Goal: Complete application form

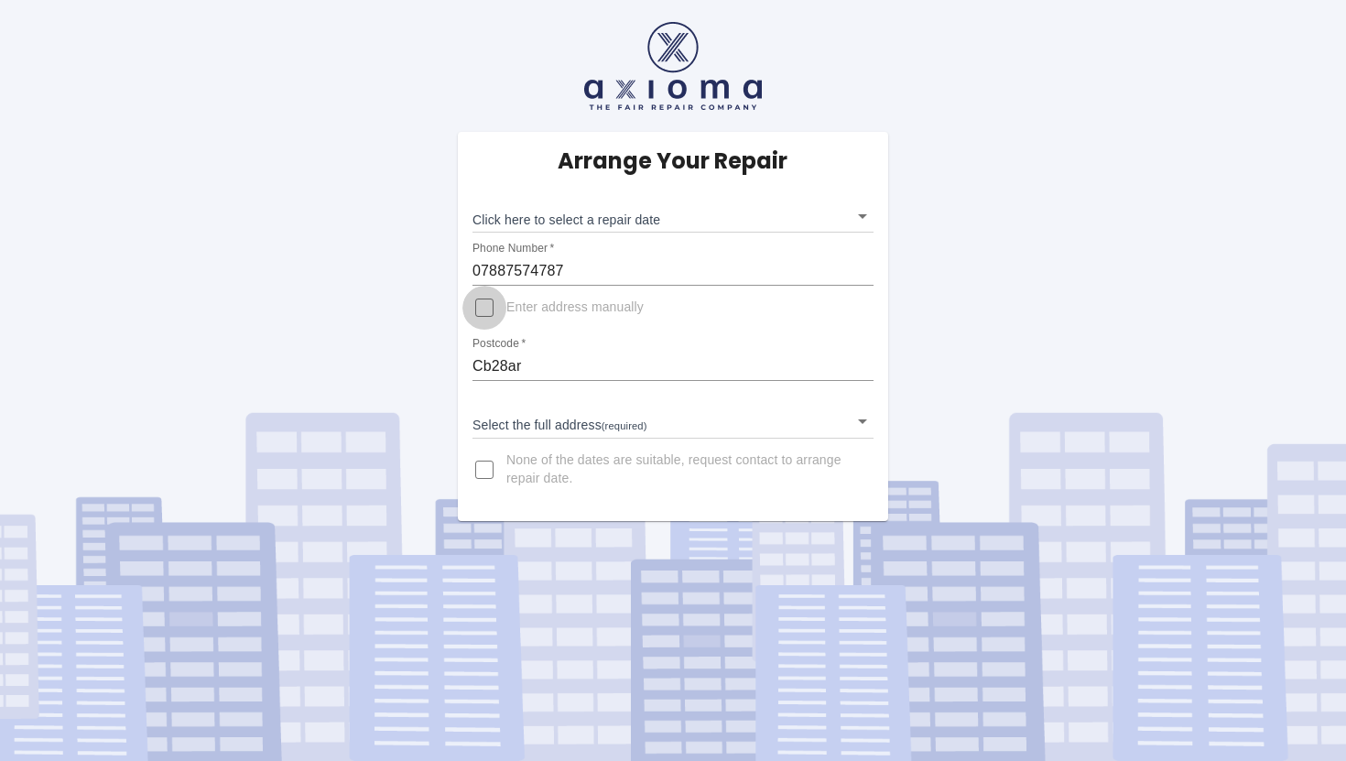
click at [484, 310] on input "Enter address manually" at bounding box center [485, 308] width 44 height 44
checkbox input "true"
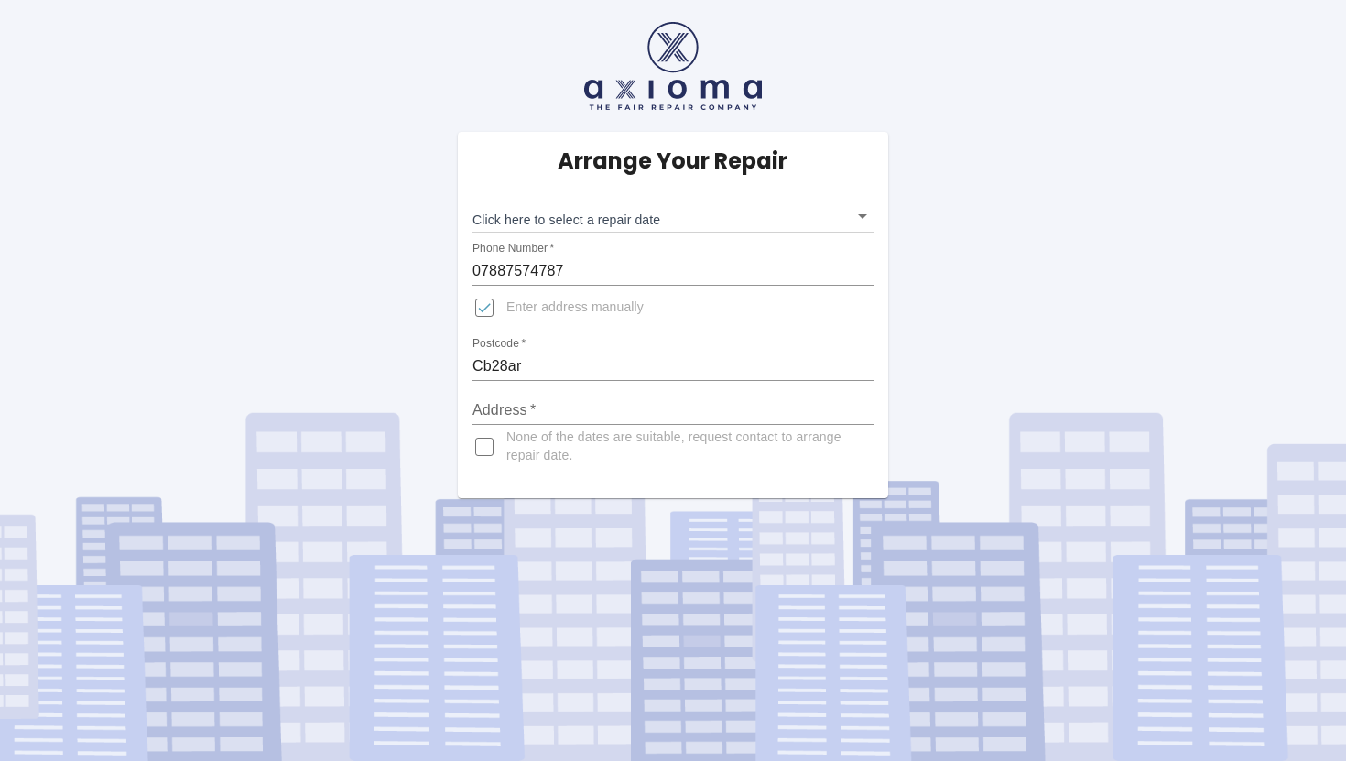
click at [501, 400] on input "Address   *" at bounding box center [673, 410] width 401 height 29
type input "[STREET_ADDRESS][PERSON_NAME]"
click at [487, 450] on input "None of the dates are suitable, request contact to arrange repair date." at bounding box center [485, 447] width 44 height 44
checkbox input "true"
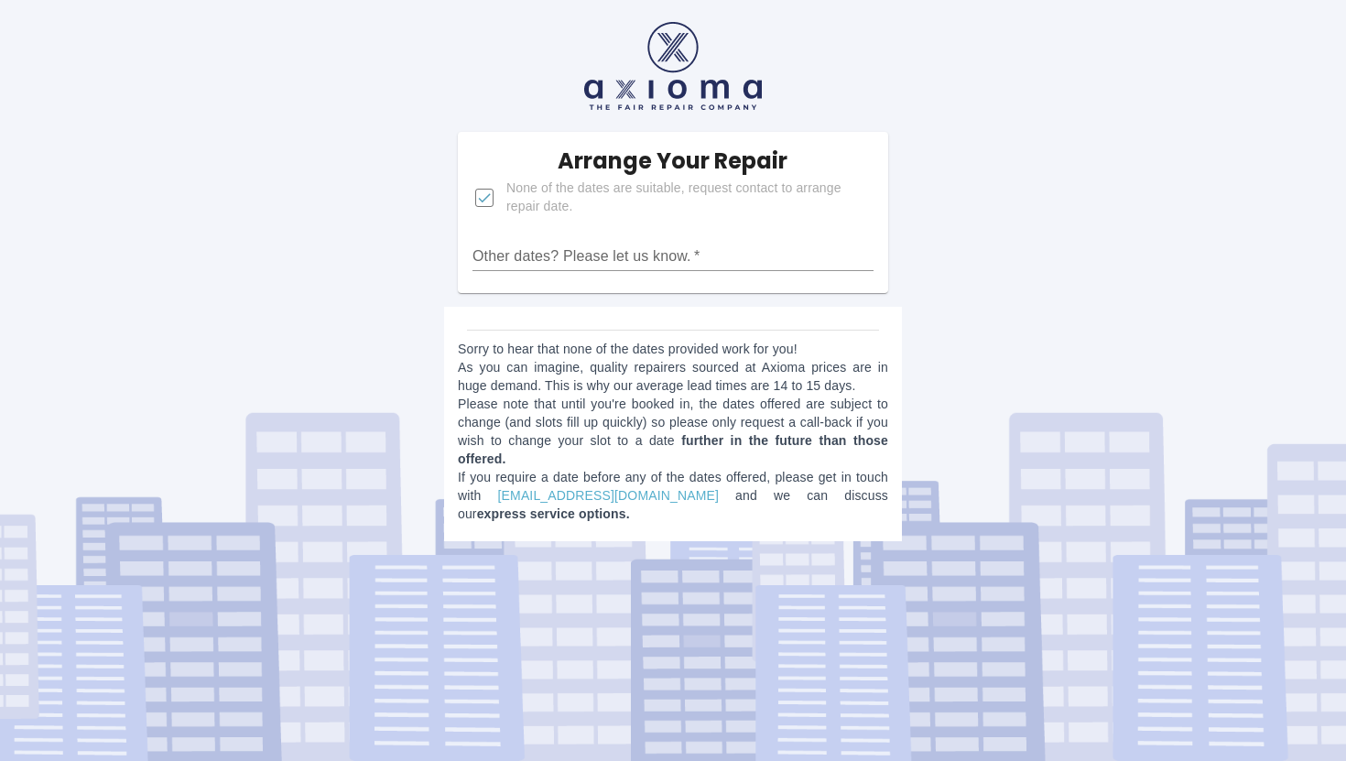
click at [535, 267] on input "Other dates? Please let us know.   *" at bounding box center [673, 256] width 401 height 29
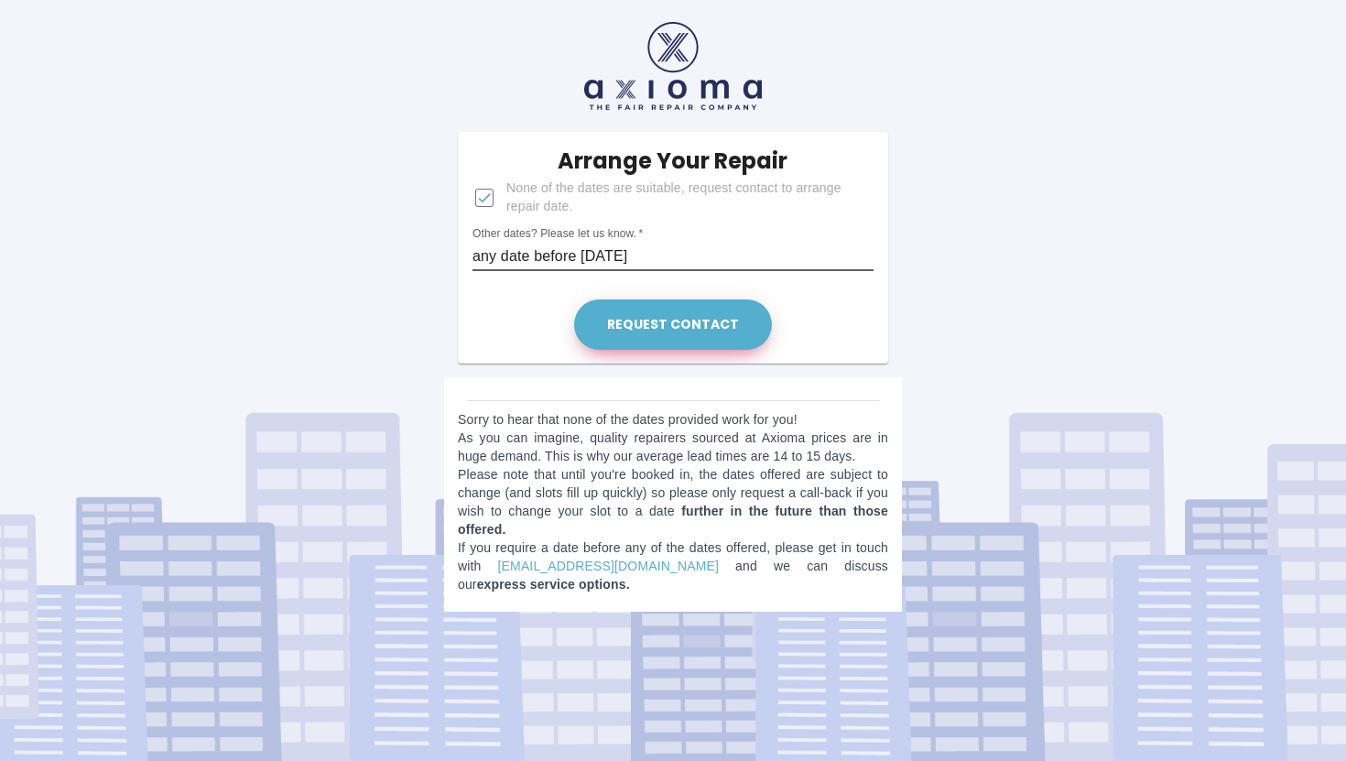
type input "any date before [DATE]"
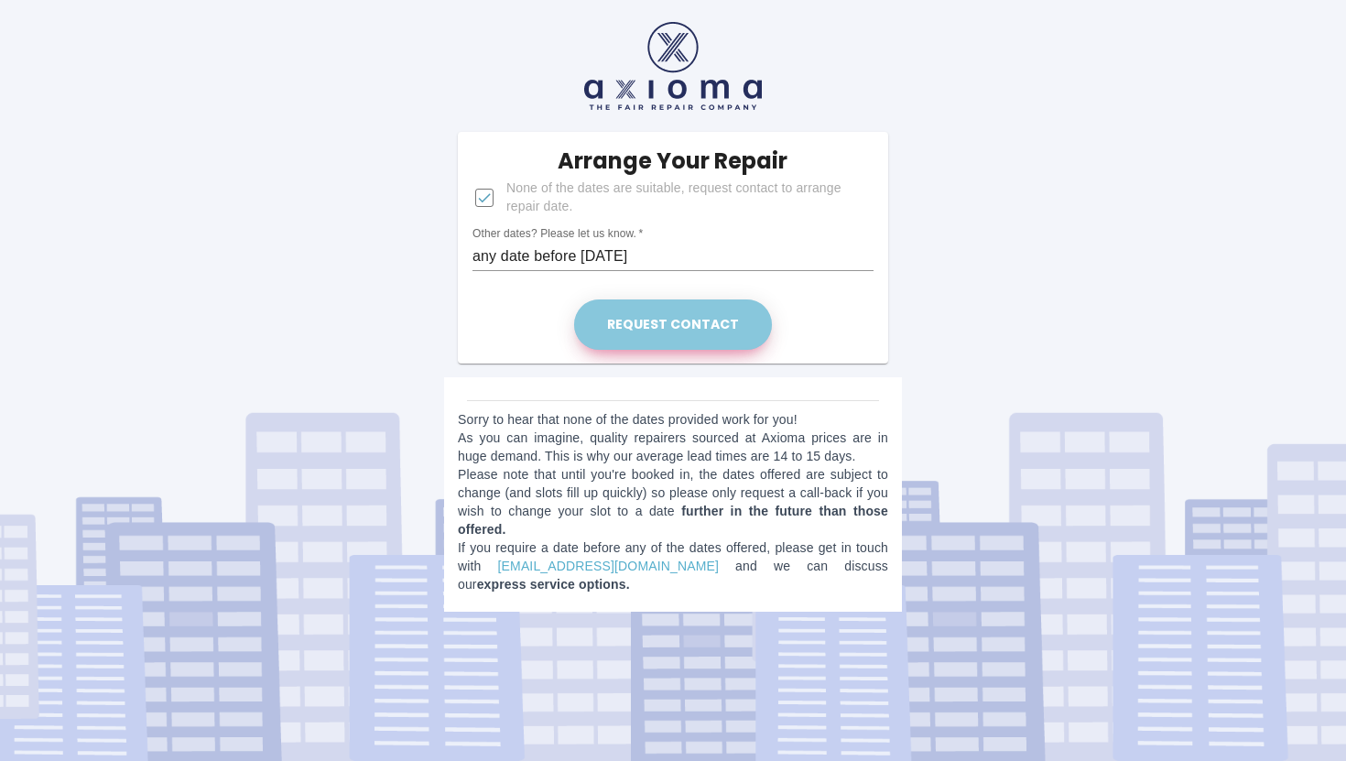
click at [680, 325] on button "Request contact" at bounding box center [673, 324] width 198 height 50
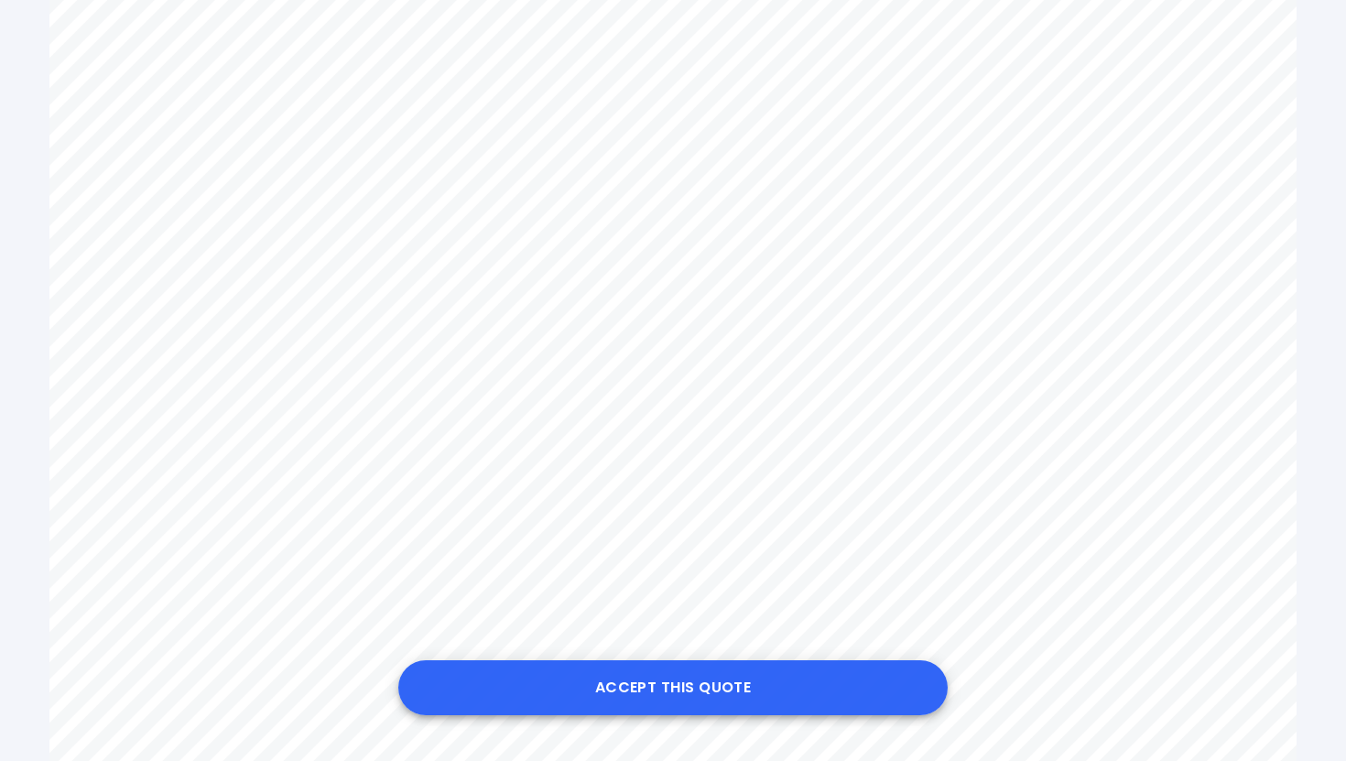
scroll to position [794, 0]
